Goal: Transaction & Acquisition: Book appointment/travel/reservation

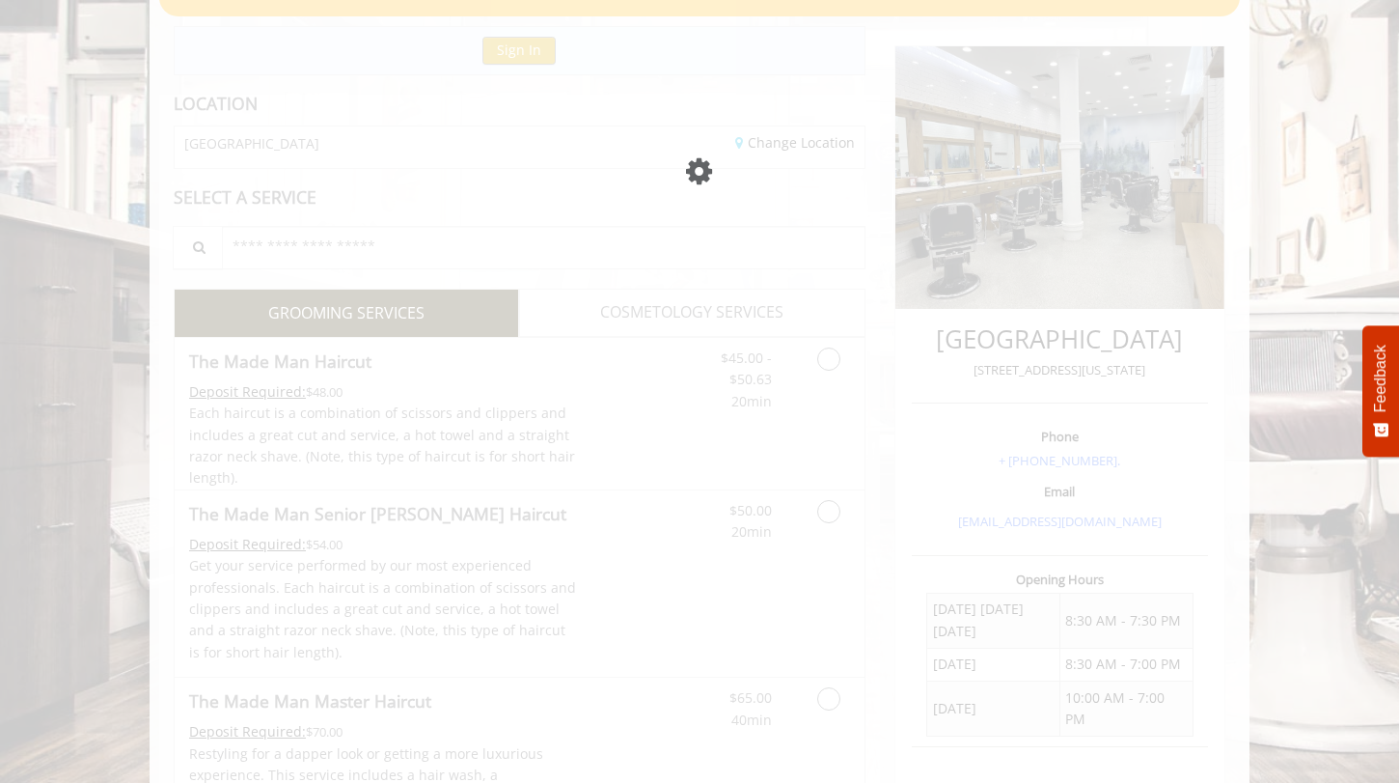
scroll to position [195, 0]
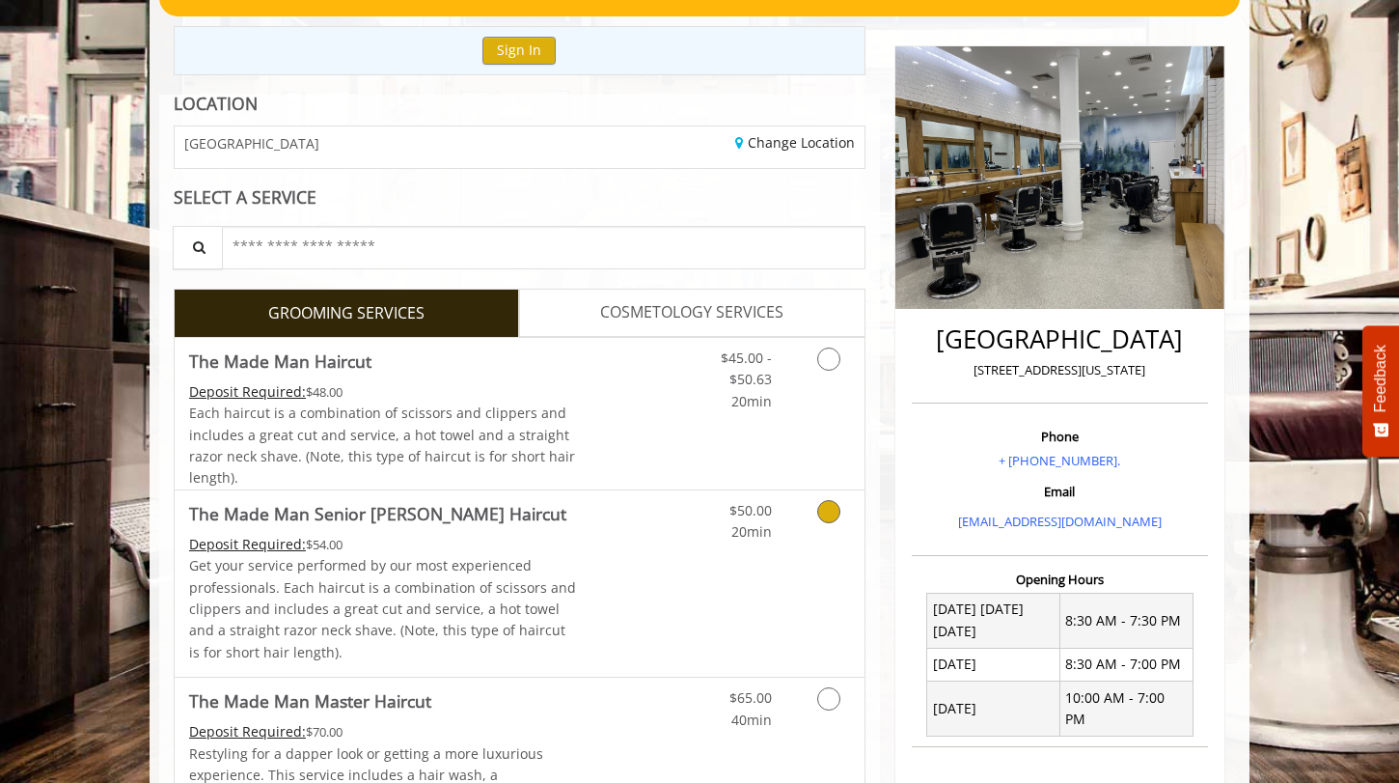
click at [827, 525] on link "Grooming services" at bounding box center [825, 516] width 49 height 53
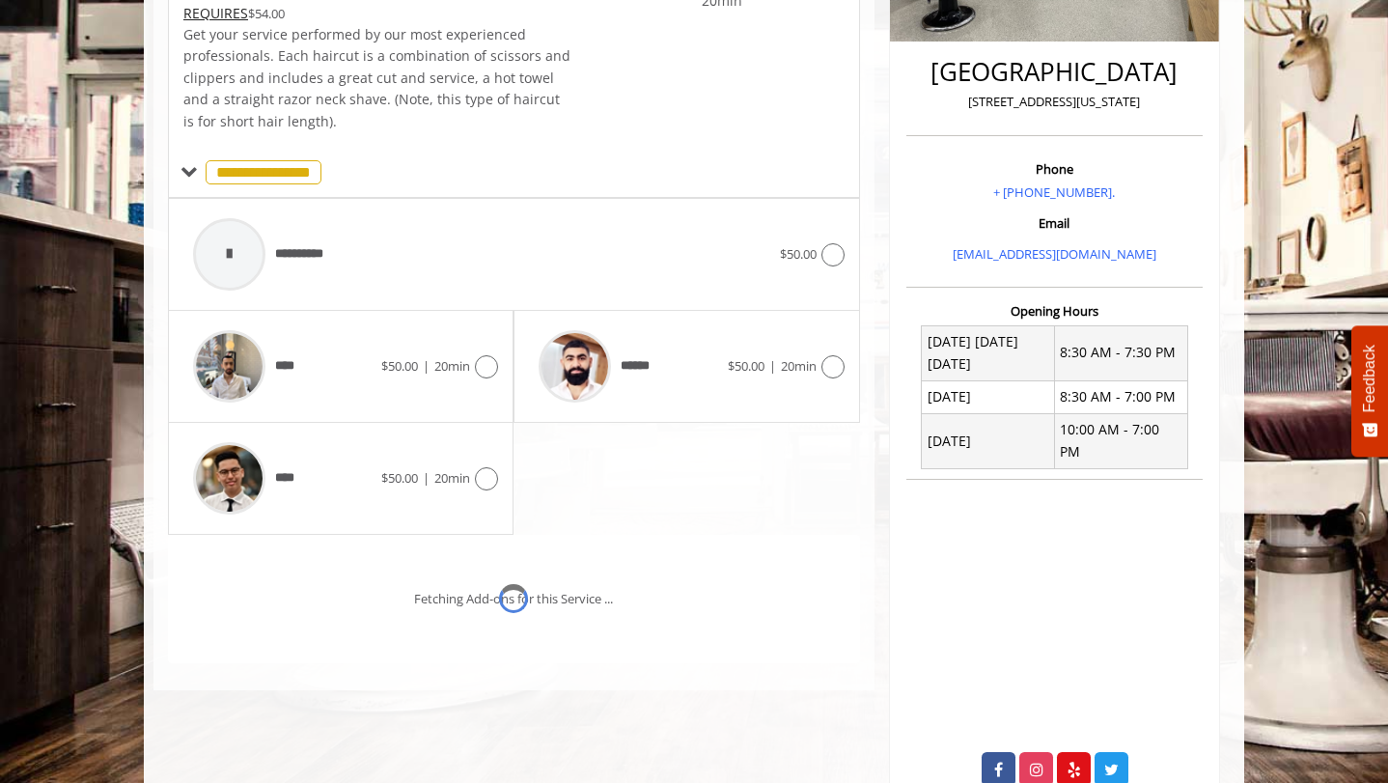
scroll to position [502, 0]
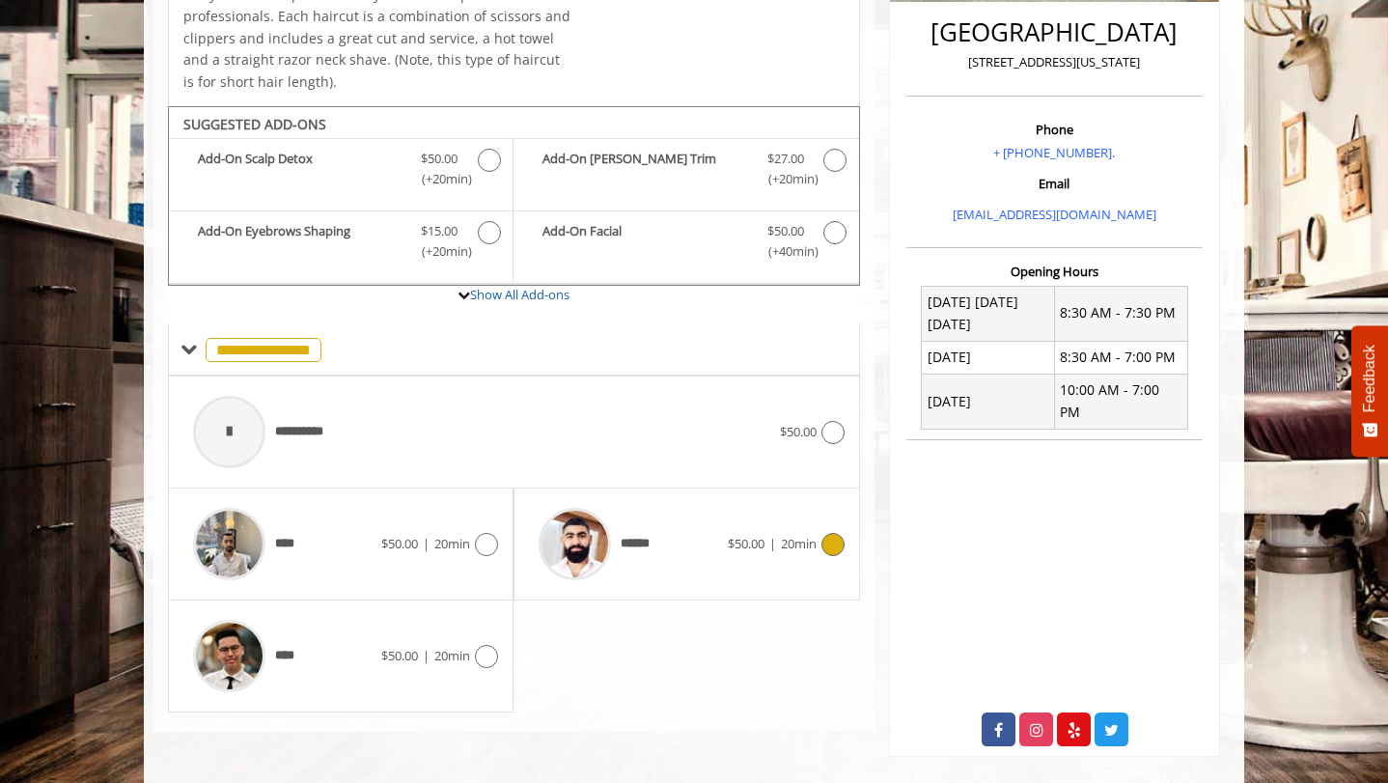
click at [840, 542] on icon at bounding box center [832, 544] width 23 height 23
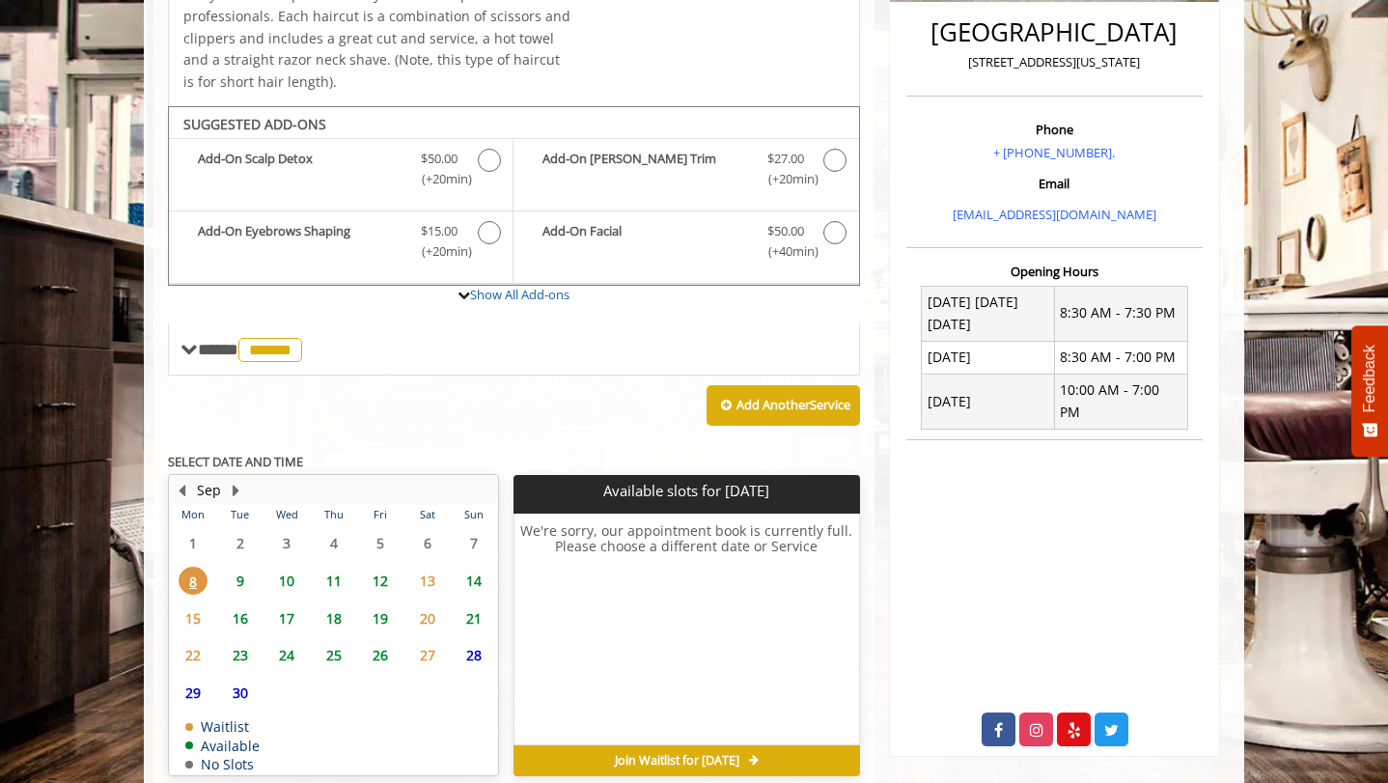
click at [291, 576] on span "10" at bounding box center [286, 580] width 29 height 28
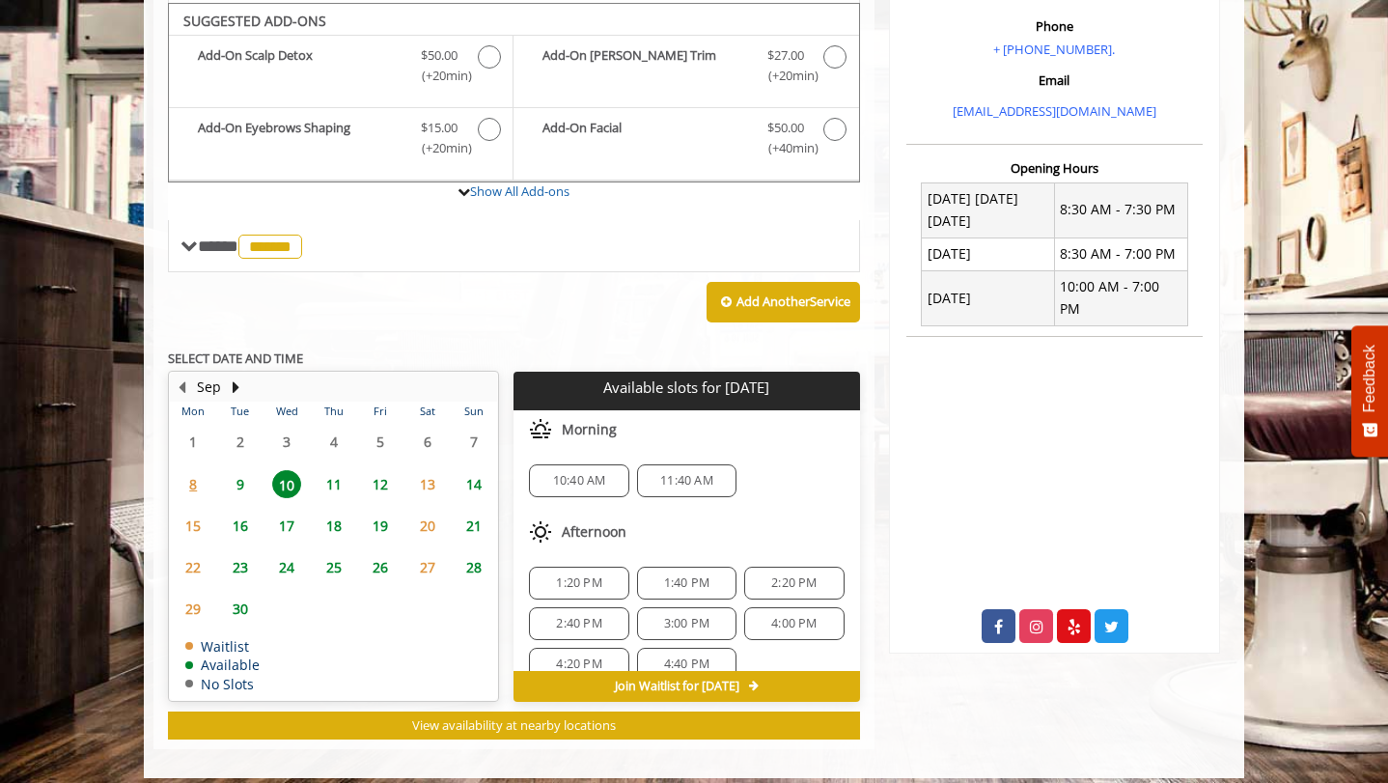
scroll to position [609, 0]
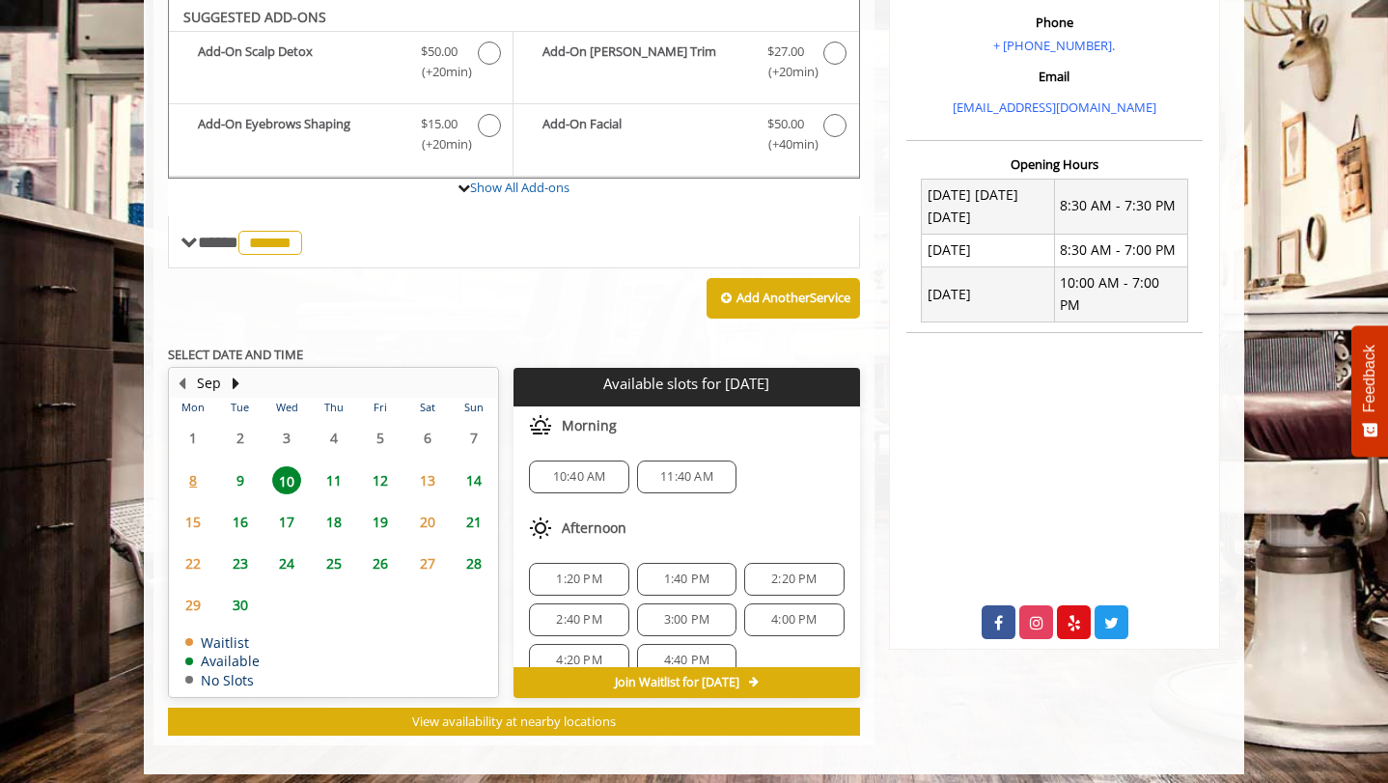
click at [647, 488] on div "11:40 AM" at bounding box center [686, 476] width 99 height 33
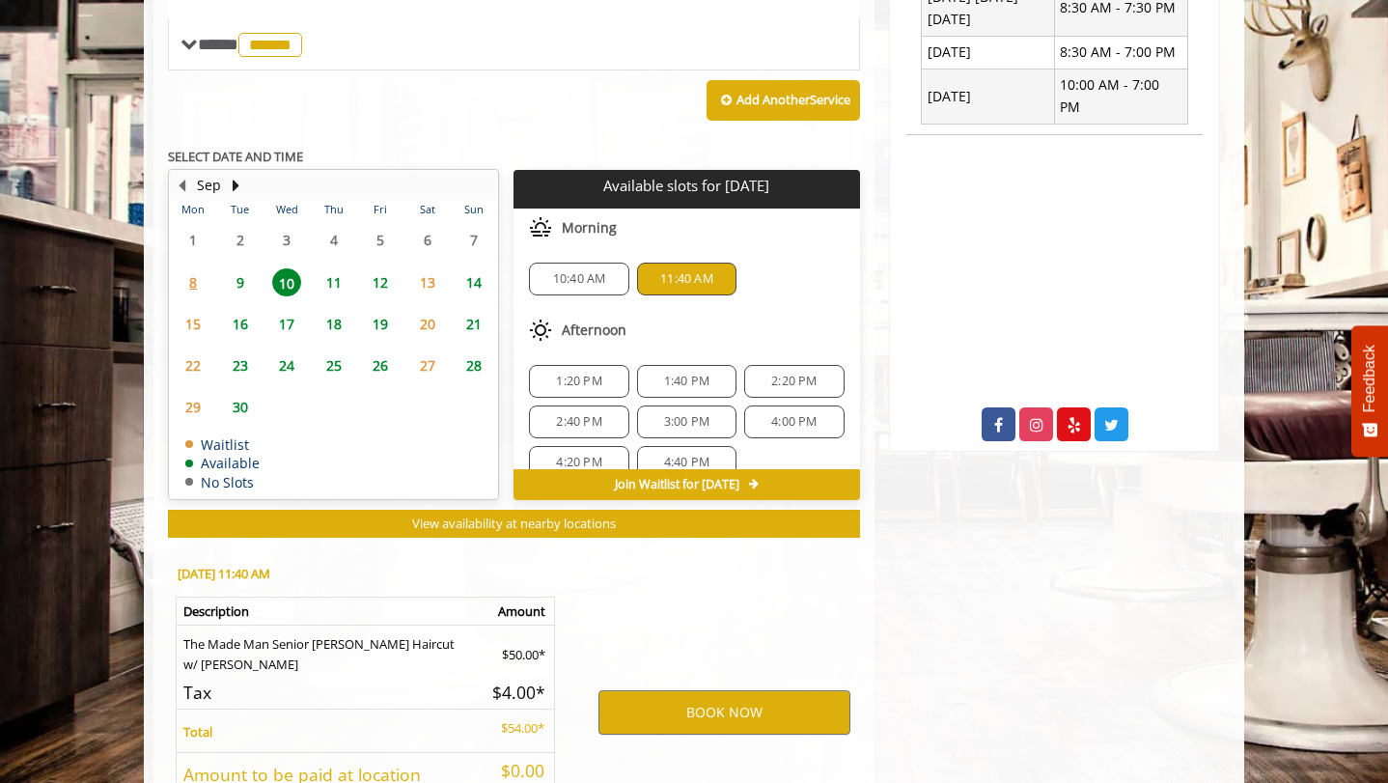
scroll to position [967, 0]
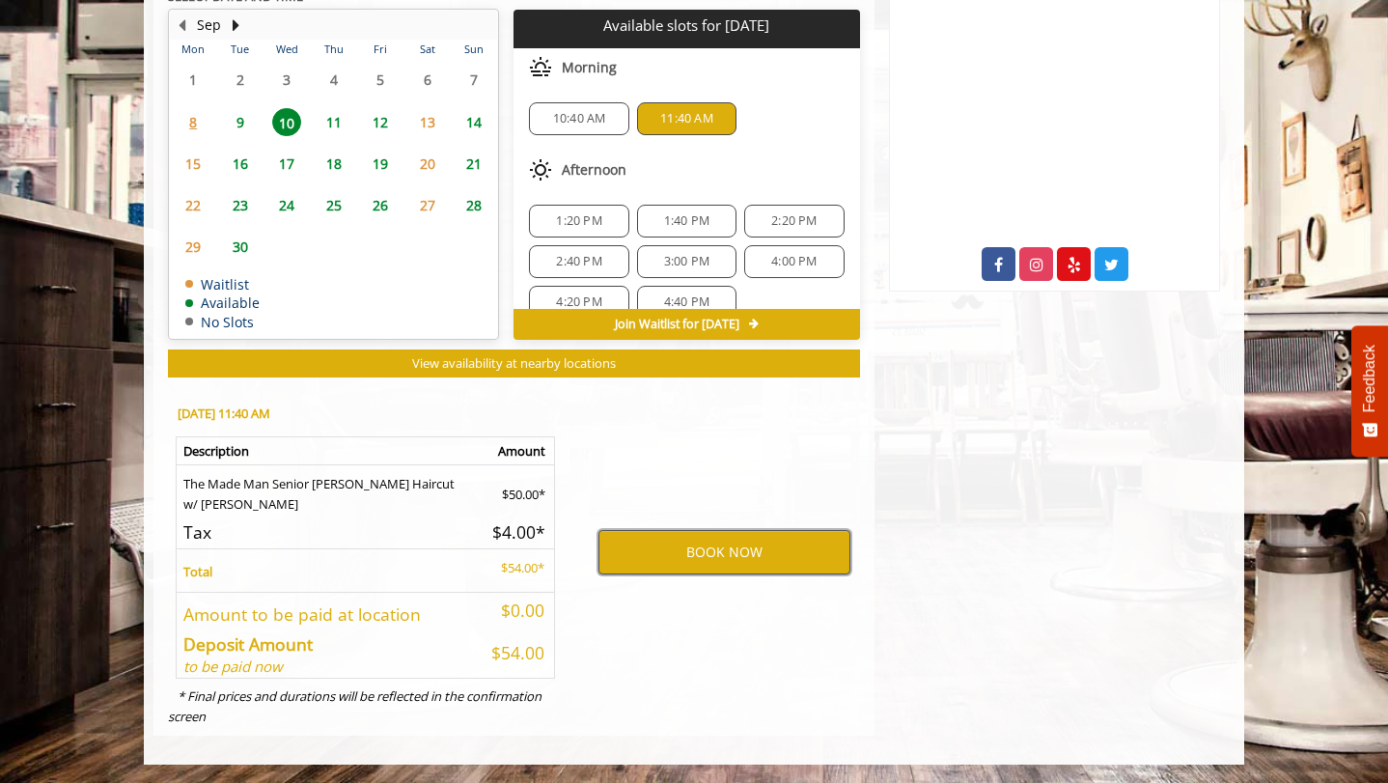
click at [639, 536] on button "BOOK NOW" at bounding box center [724, 552] width 252 height 44
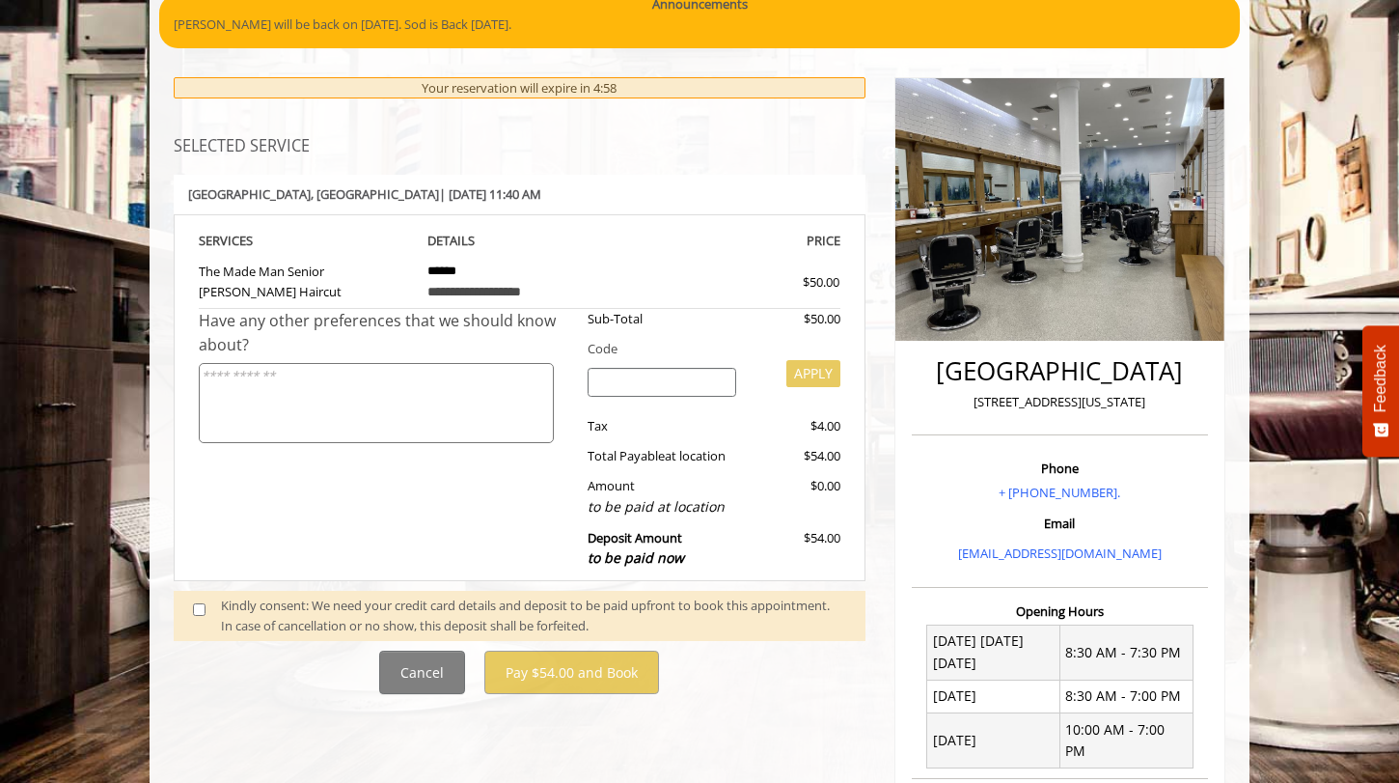
scroll to position [167, 0]
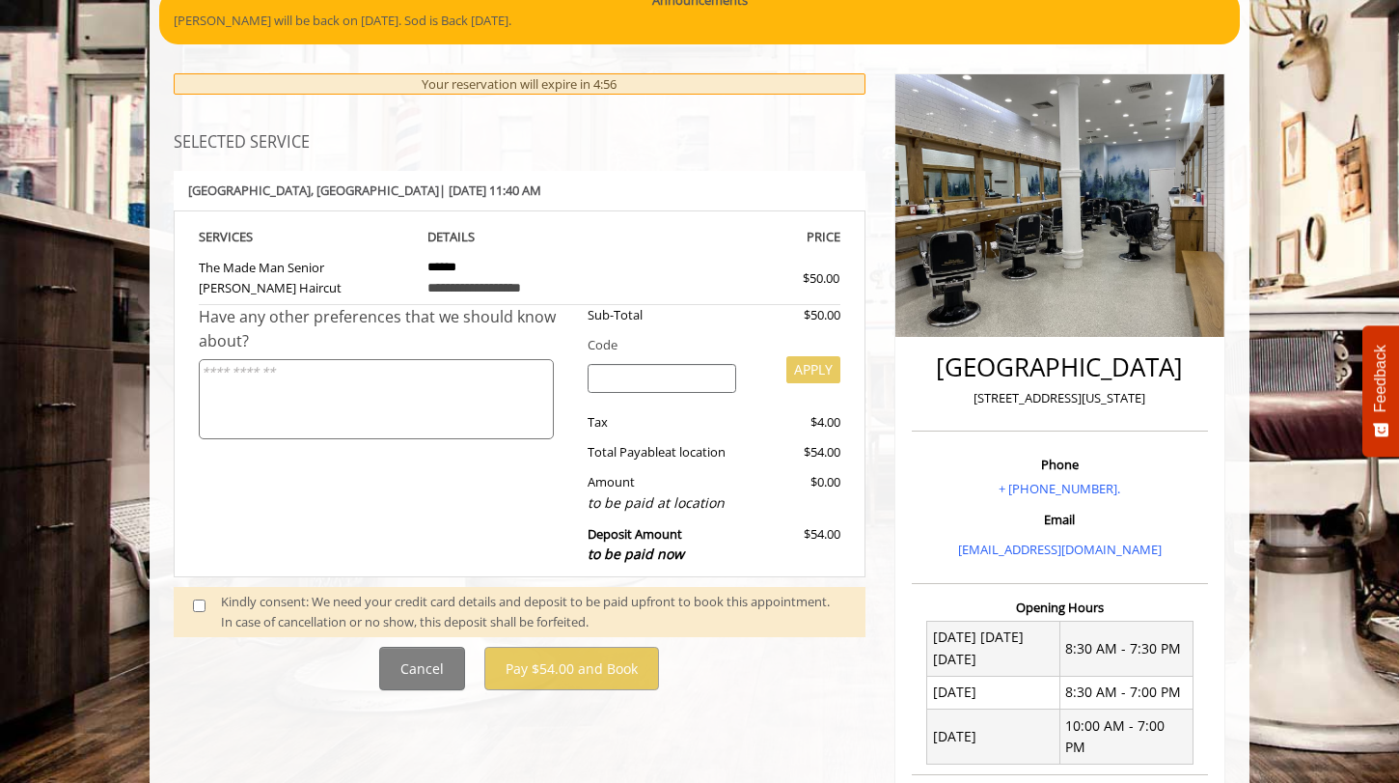
click at [207, 607] on span at bounding box center [207, 612] width 57 height 41
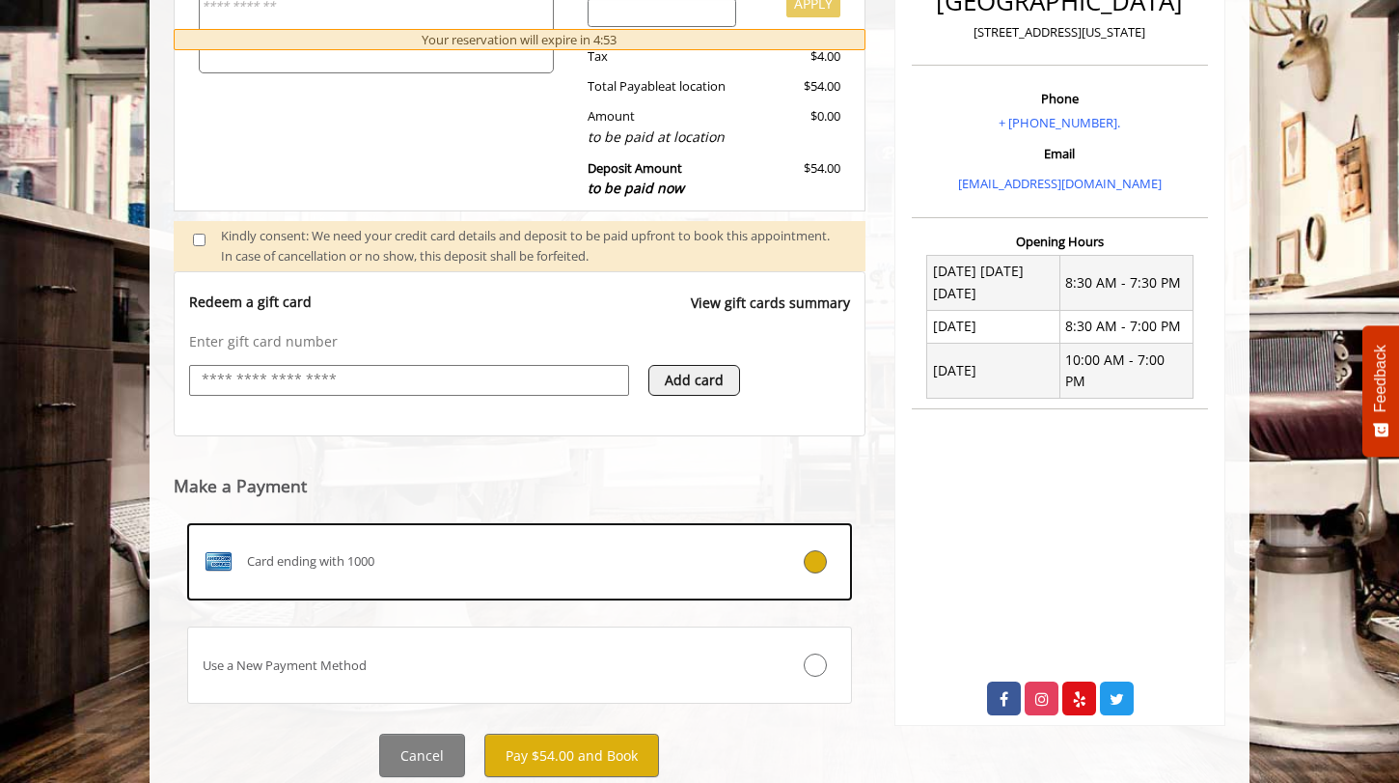
scroll to position [594, 0]
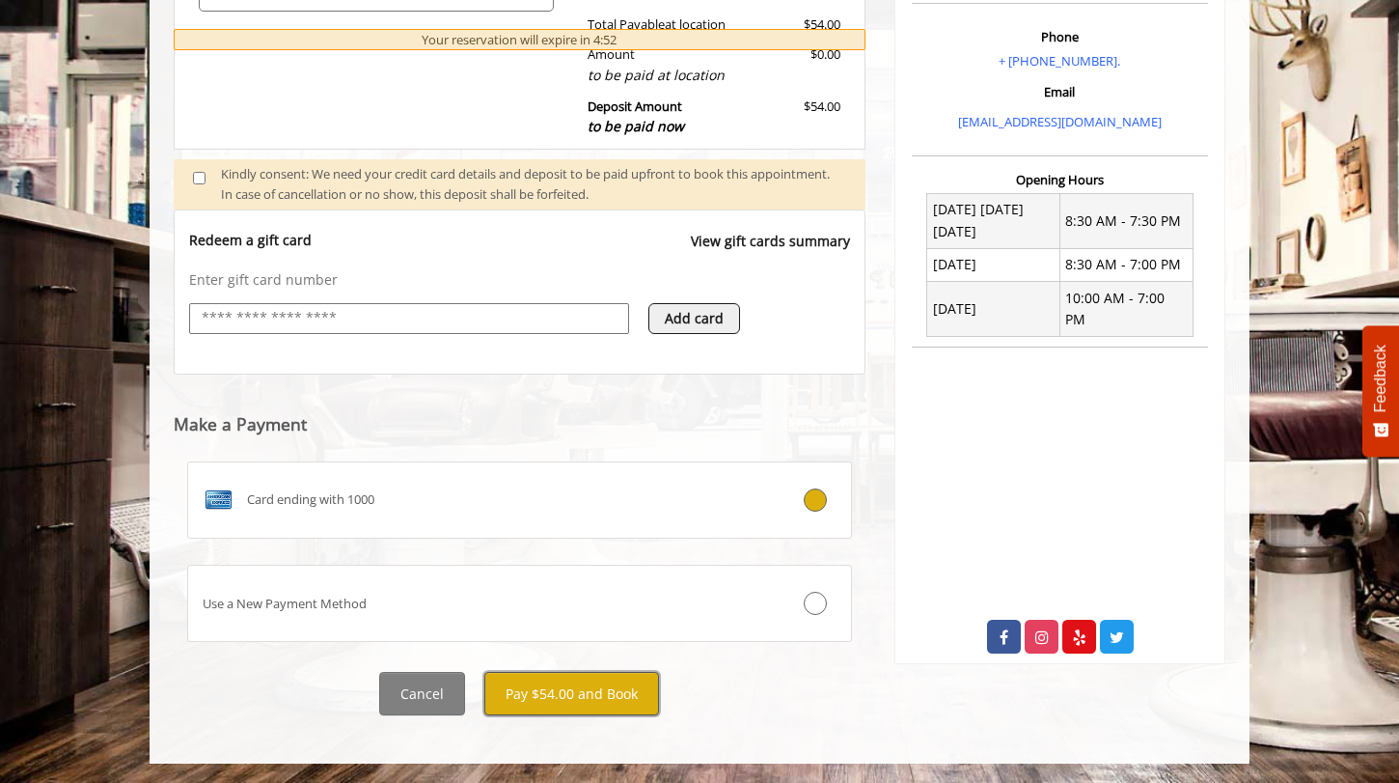
click at [576, 673] on button "Pay $54.00 and Book" at bounding box center [571, 693] width 175 height 43
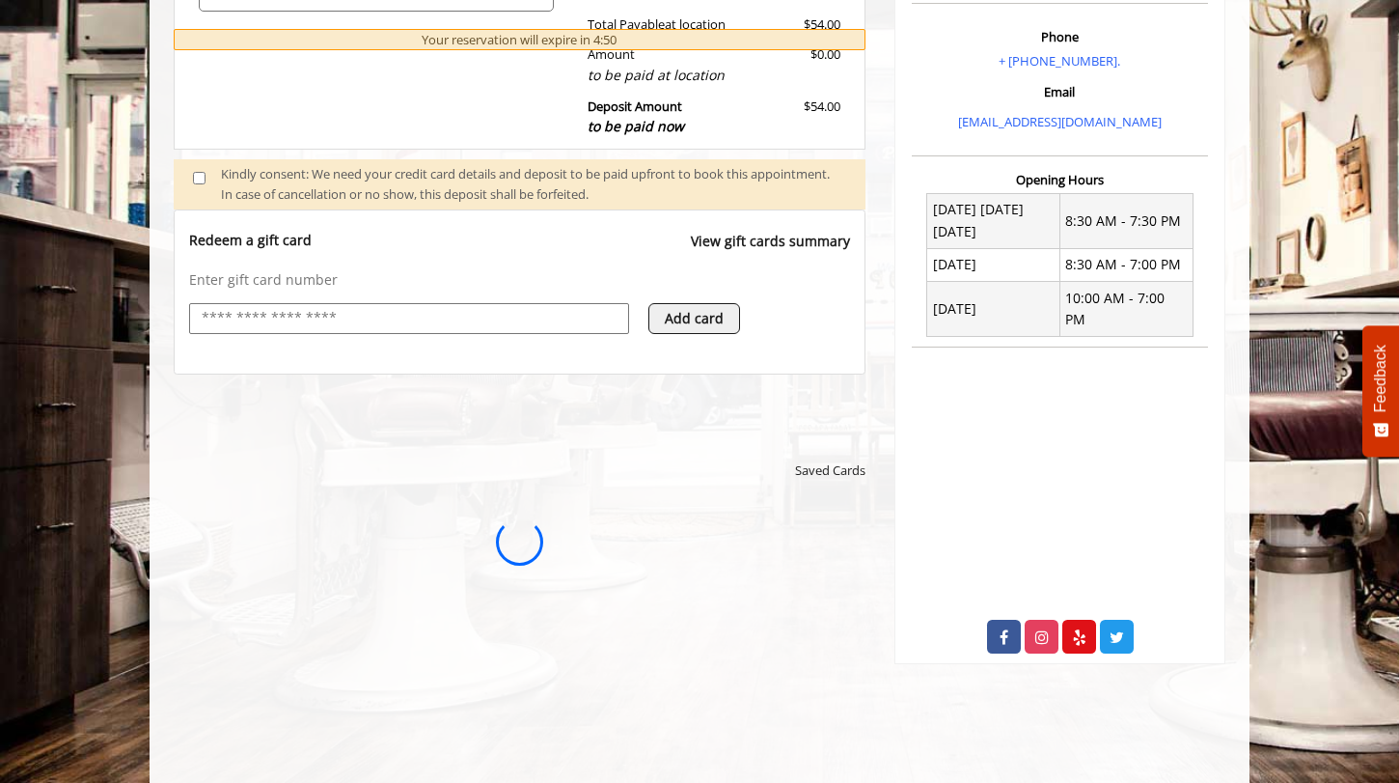
scroll to position [0, 0]
